Goal: Information Seeking & Learning: Learn about a topic

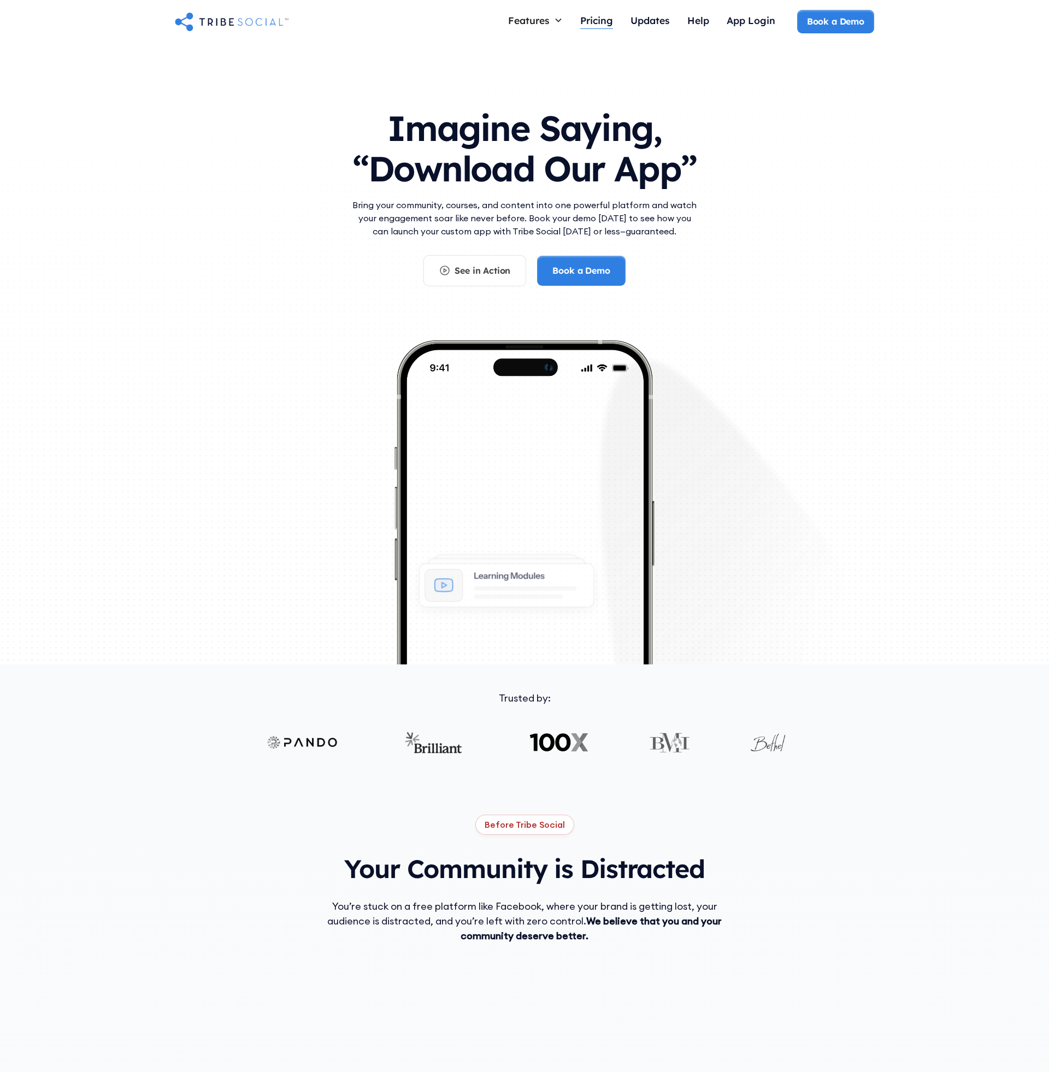
click at [600, 16] on div "Pricing" at bounding box center [596, 20] width 33 height 12
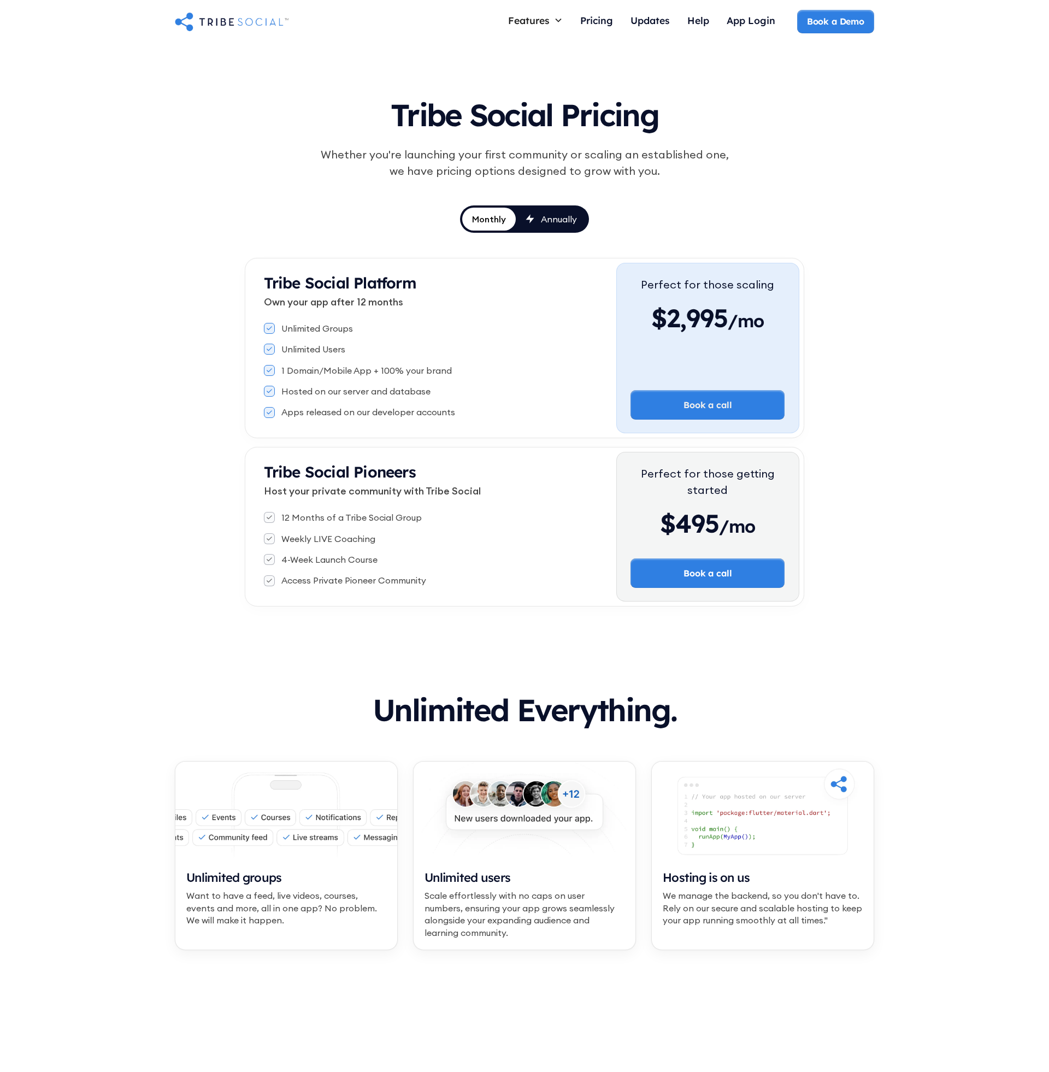
click at [547, 221] on div "Annually" at bounding box center [559, 219] width 36 height 12
click at [491, 222] on div "Monthly" at bounding box center [490, 219] width 36 height 12
click at [548, 216] on div "Annually" at bounding box center [559, 219] width 36 height 12
click at [261, 115] on div "Tribe Social Pricing Whether you're launching your first community or scaling a…" at bounding box center [525, 346] width 560 height 519
